Goal: Task Accomplishment & Management: Use online tool/utility

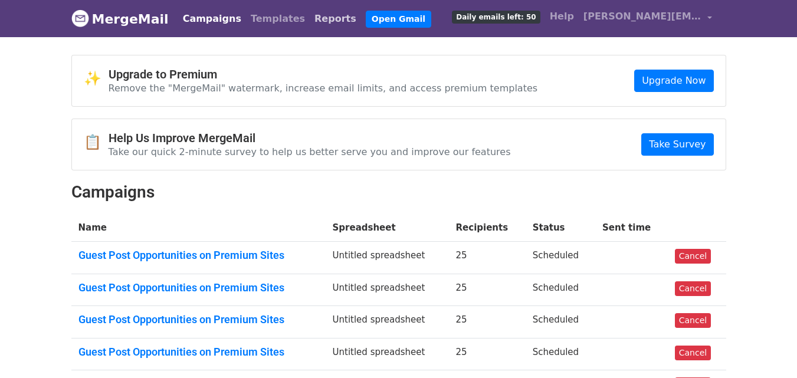
click at [310, 20] on link "Reports" at bounding box center [335, 19] width 51 height 24
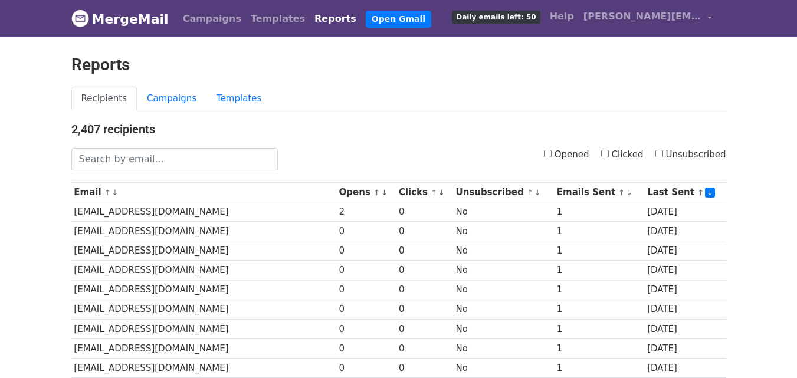
click at [609, 150] on input "Clicked" at bounding box center [605, 154] width 8 height 8
checkbox input "true"
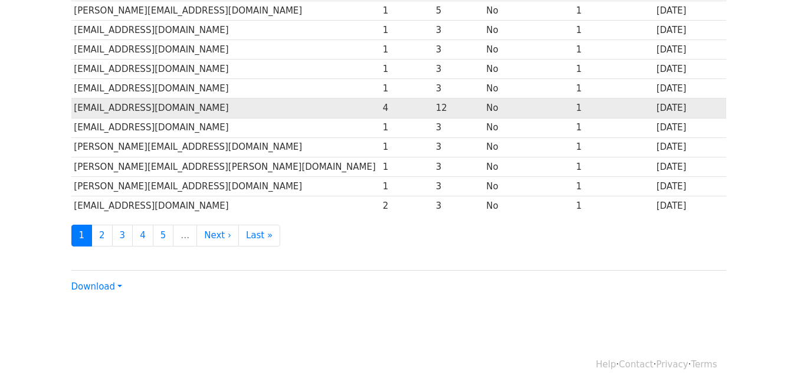
scroll to position [583, 0]
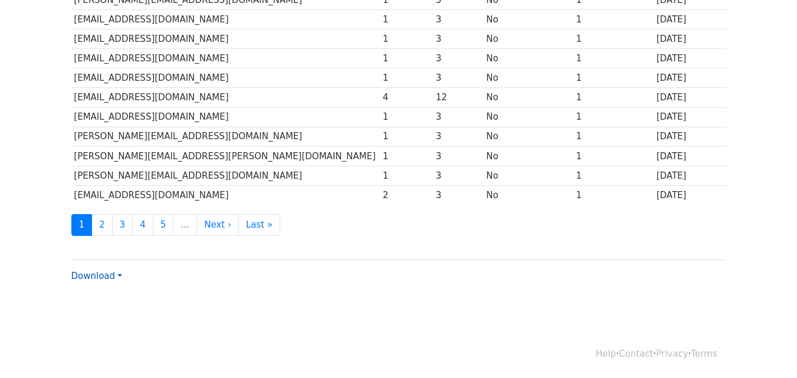
click at [104, 276] on link "Download" at bounding box center [96, 276] width 51 height 11
click at [112, 300] on link "CSV" at bounding box center [118, 298] width 93 height 19
